Goal: Ask a question

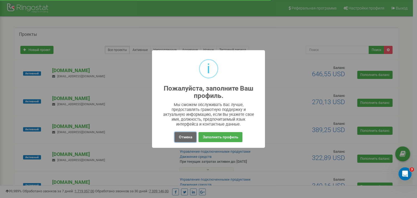
click at [187, 137] on button "Отмена" at bounding box center [185, 137] width 21 height 10
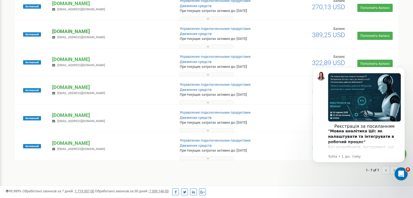
scroll to position [109, 0]
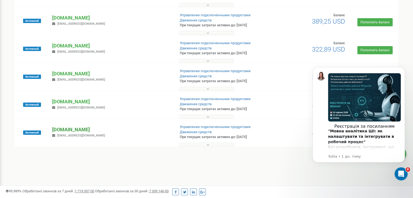
click at [69, 129] on p "[DOMAIN_NAME]" at bounding box center [111, 129] width 119 height 7
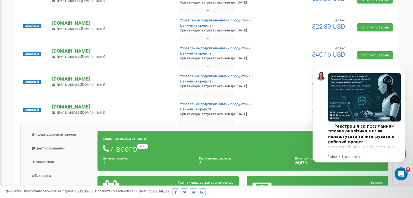
scroll to position [163, 0]
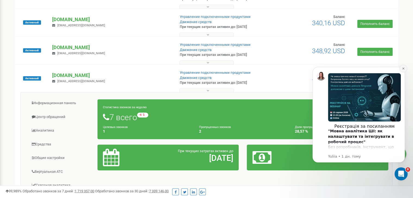
click at [404, 70] on icon "Dismiss notification" at bounding box center [403, 68] width 3 height 3
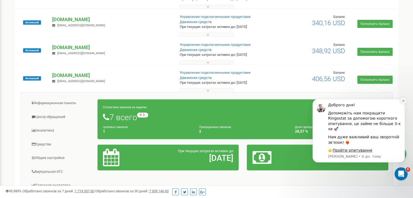
click at [403, 102] on icon "Dismiss notification" at bounding box center [403, 101] width 2 height 2
click at [404, 102] on icon "Dismiss notification" at bounding box center [403, 100] width 3 height 3
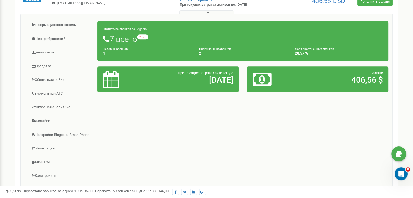
scroll to position [244, 0]
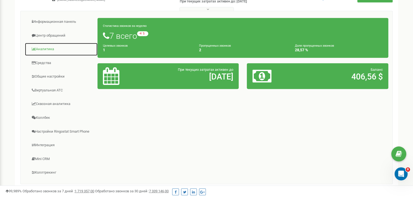
click at [45, 50] on link "Аналитика" at bounding box center [61, 49] width 73 height 13
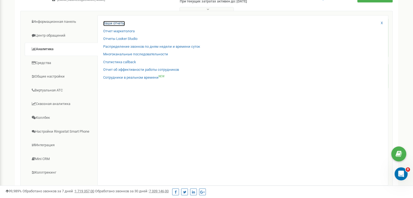
click at [114, 24] on link "Ваши отчеты" at bounding box center [114, 23] width 22 height 5
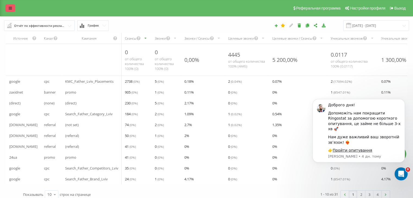
click at [10, 7] on icon at bounding box center [10, 8] width 3 height 4
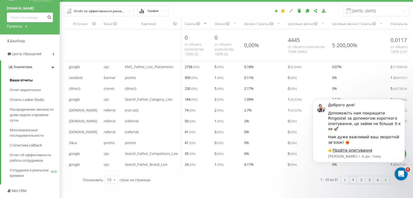
scroll to position [27, 0]
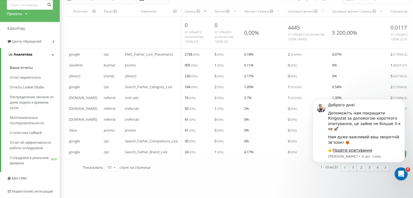
click at [47, 54] on link "Аналитика" at bounding box center [30, 54] width 59 height 13
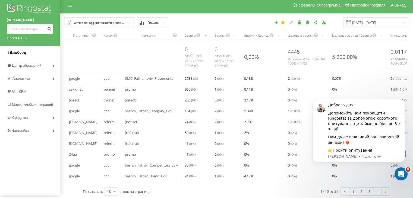
scroll to position [0, 0]
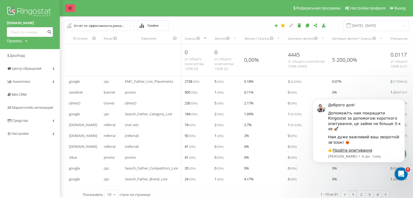
click at [71, 7] on icon at bounding box center [69, 8] width 3 height 4
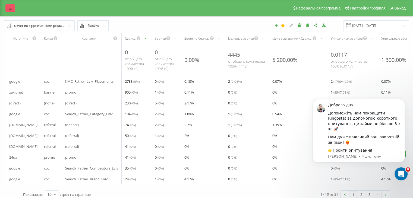
click at [8, 9] on link at bounding box center [10, 8] width 10 height 8
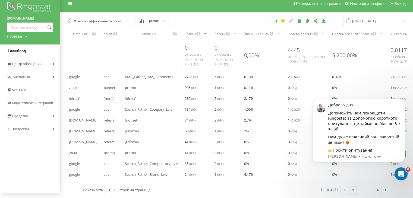
scroll to position [8, 0]
click at [24, 75] on span "Аналитика" at bounding box center [21, 77] width 19 height 4
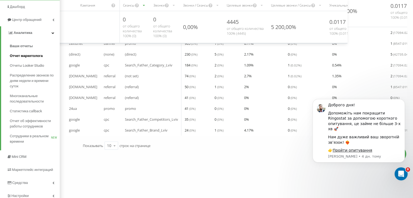
scroll to position [40, 0]
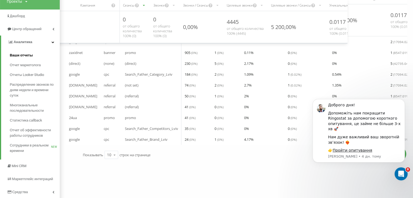
click at [20, 55] on span "Ваши отчеты" at bounding box center [21, 55] width 23 height 5
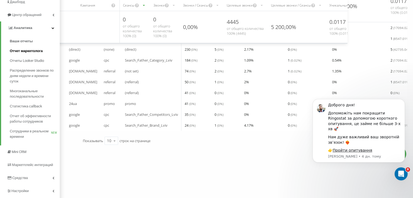
scroll to position [67, 0]
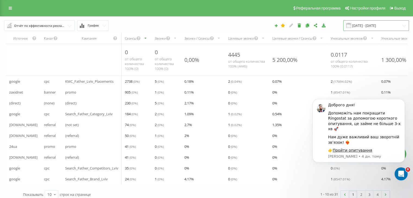
click at [360, 24] on input "[DATE] - [DATE]" at bounding box center [376, 25] width 66 height 11
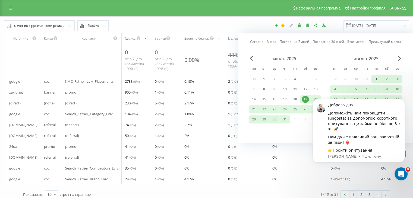
click at [378, 80] on div "1" at bounding box center [376, 79] width 7 height 7
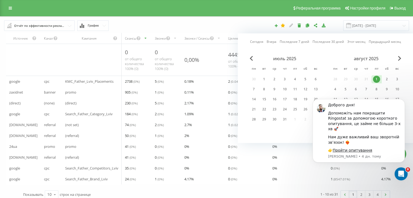
click at [331, 99] on body "Доброго дня! Допоможіть нам покращити Ringostat за допомогою короткого опитуван…" at bounding box center [359, 140] width 104 height 83
click at [403, 102] on icon "Dismiss notification" at bounding box center [403, 100] width 3 height 3
click at [404, 102] on icon "Dismiss notification" at bounding box center [403, 100] width 3 height 3
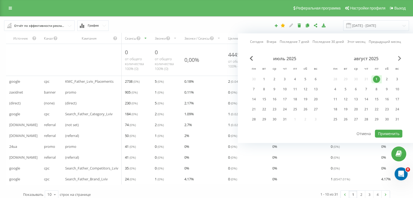
click at [400, 59] on span "Next Month" at bounding box center [399, 58] width 3 height 5
click at [295, 78] on div "1" at bounding box center [295, 79] width 7 height 7
click at [363, 89] on div "11" at bounding box center [366, 89] width 7 height 7
click at [293, 80] on div "1" at bounding box center [295, 79] width 7 height 7
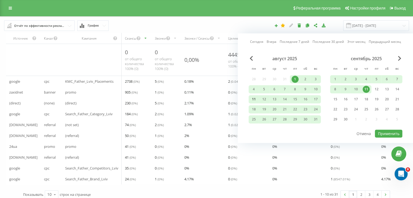
click at [255, 99] on div "11" at bounding box center [253, 99] width 7 height 7
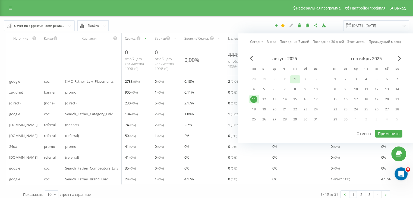
click at [295, 81] on div "1" at bounding box center [295, 79] width 7 height 7
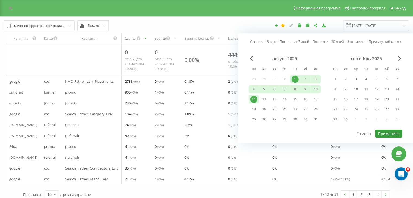
click at [389, 132] on button "Применить" at bounding box center [388, 134] width 27 height 8
type input "01.08.2025 - 11.08.2025"
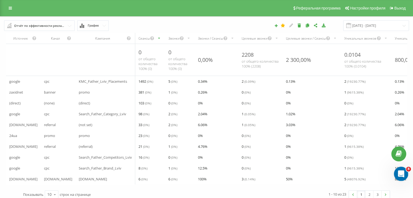
click at [403, 175] on div "Відкрити програму для спілкування Intercom" at bounding box center [400, 173] width 18 height 18
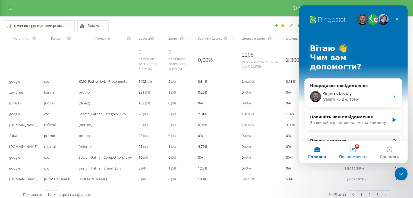
click at [356, 155] on span "Повідомлення" at bounding box center [353, 157] width 28 height 4
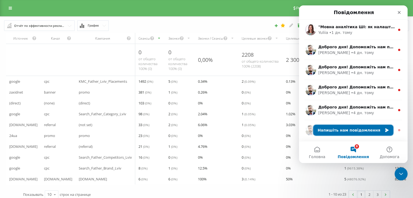
click at [342, 129] on button "Напишіть нам повідомлення" at bounding box center [353, 130] width 80 height 11
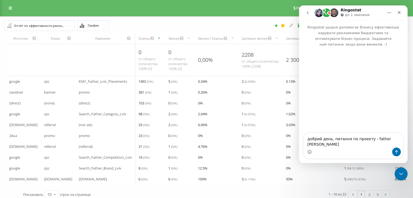
type textarea "добрий день, питання по проекту - father riel"
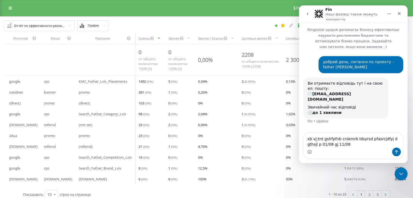
drag, startPoint x: 308, startPoint y: 139, endPoint x: 402, endPoint y: 140, distance: 93.4
click at [402, 140] on textarea "xb vj;tnt gslrfpfnb crskmrb ldsyrsd pfasrcjdfyj d gthsjl p 01/08 gj 11/08" at bounding box center [353, 140] width 99 height 15
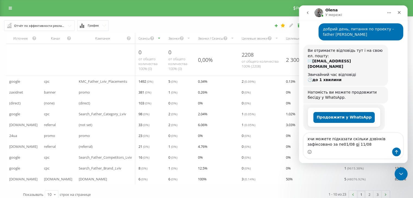
scroll to position [56, 0]
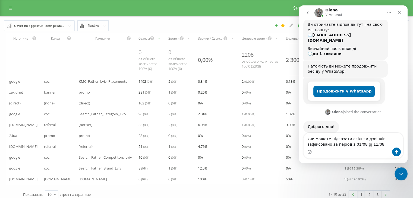
drag, startPoint x: 337, startPoint y: 145, endPoint x: 334, endPoint y: 146, distance: 3.7
click at [334, 146] on textarea "xчи можете підказати скільки дзвінків зафіксовано за період з 01/08 gj 11/08" at bounding box center [353, 140] width 99 height 15
click at [354, 146] on textarea "xчи можете підказати скільки дзвінків зафіксовано за період з 01/08 по11/08" at bounding box center [353, 140] width 99 height 15
type textarea "xчи можете підказати скільки дзвінків зафіксовано за період з 01/08 по11/08?"
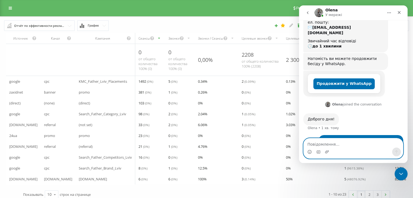
scroll to position [73, 0]
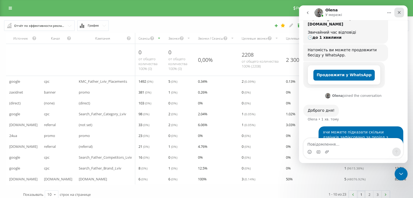
click at [399, 13] on icon "Закрити" at bounding box center [399, 12] width 4 height 4
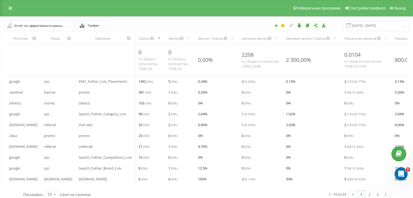
click at [83, 25] on icon at bounding box center [82, 26] width 4 height 4
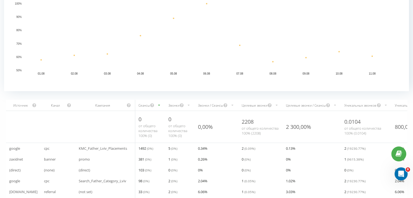
scroll to position [109, 0]
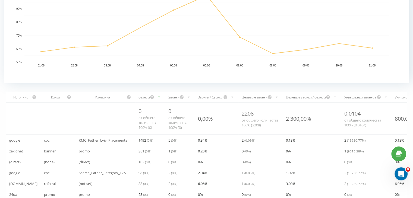
click at [171, 96] on div "Звонки" at bounding box center [180, 97] width 30 height 11
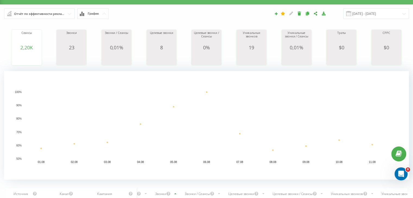
scroll to position [109, 0]
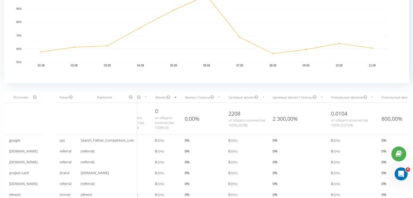
click at [181, 97] on div "Звонки" at bounding box center [167, 97] width 30 height 11
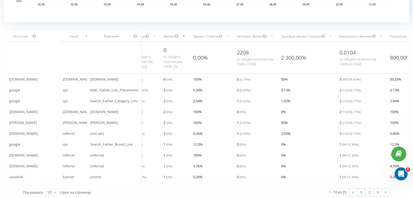
scroll to position [176, 0]
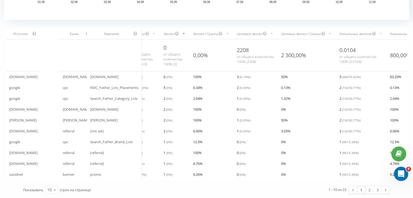
click at [397, 175] on div "Відкрити програму для спілкування Intercom" at bounding box center [400, 173] width 18 height 18
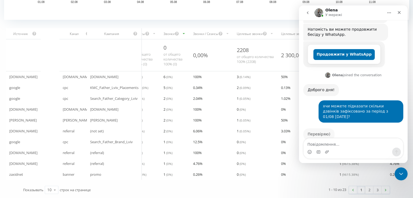
scroll to position [89, 0]
